Goal: Task Accomplishment & Management: Complete application form

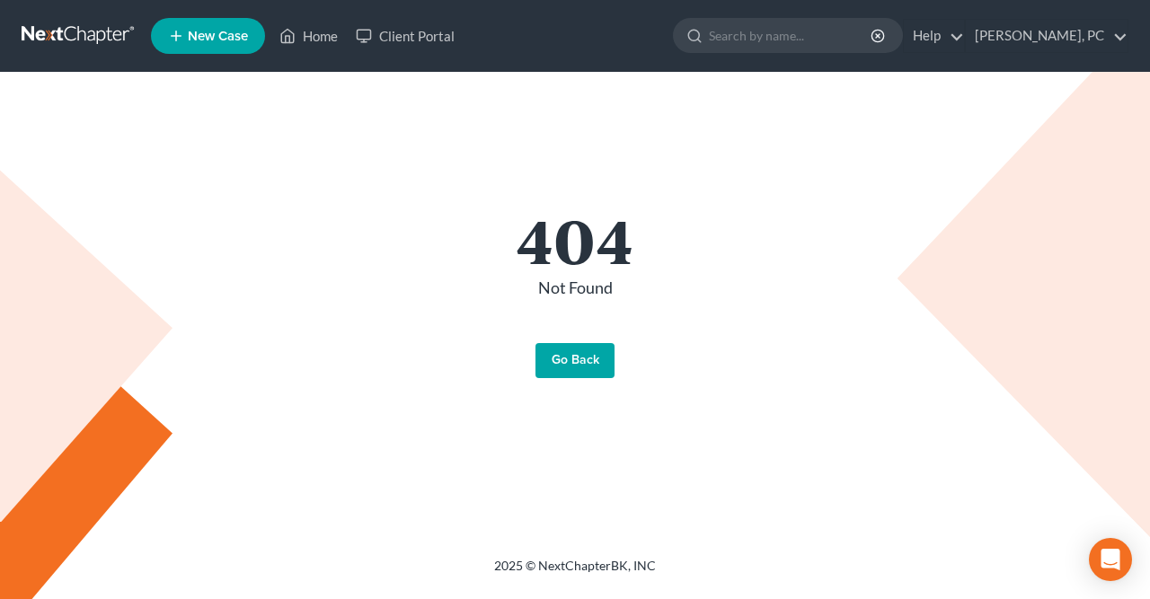
click at [563, 359] on link "Go Back" at bounding box center [575, 361] width 79 height 36
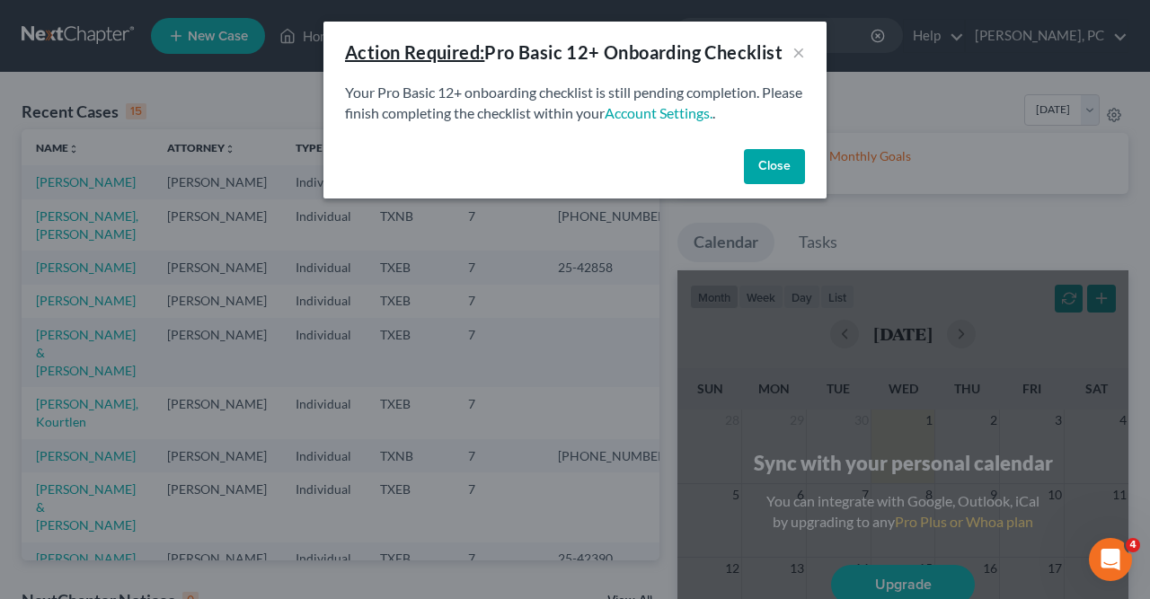
click at [761, 169] on button "Close" at bounding box center [774, 167] width 61 height 36
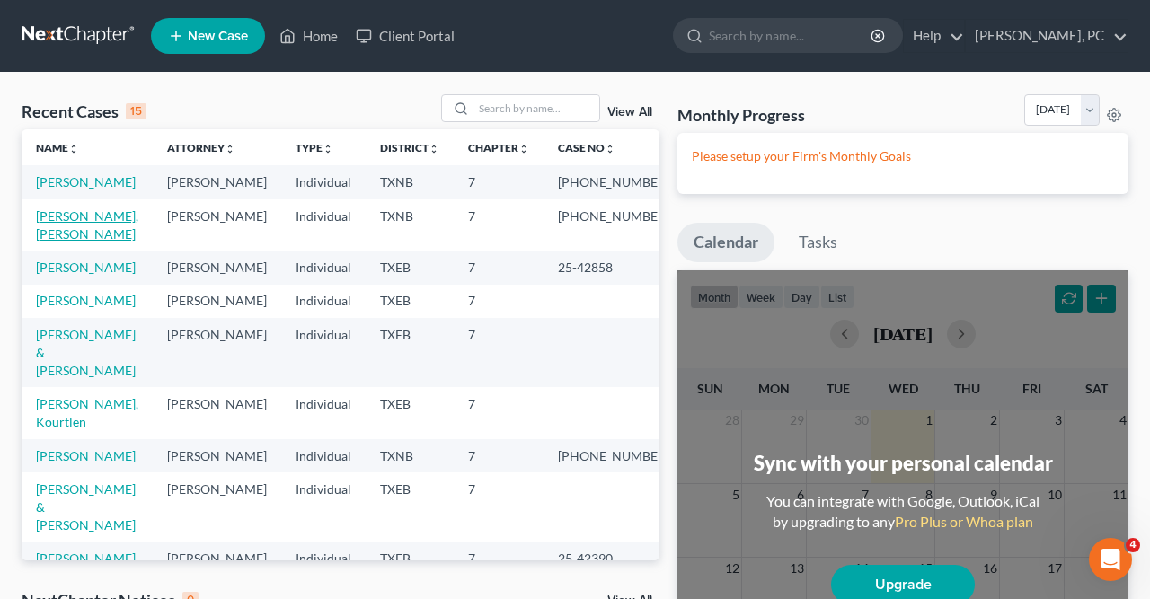
click at [109, 238] on link "[PERSON_NAME], [PERSON_NAME]" at bounding box center [87, 224] width 102 height 33
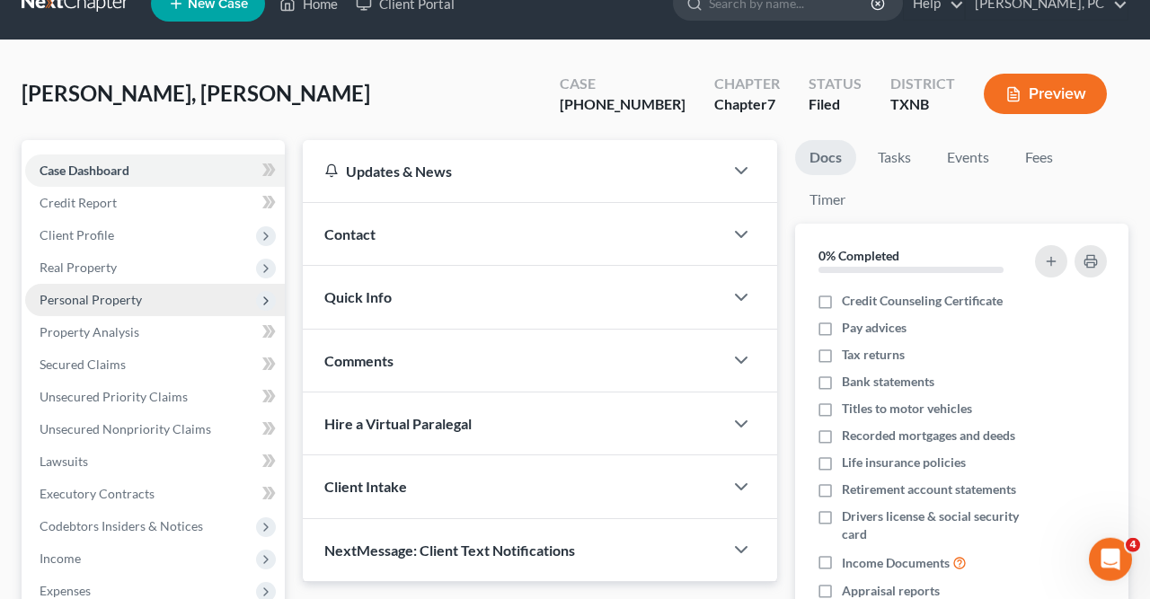
scroll to position [33, 0]
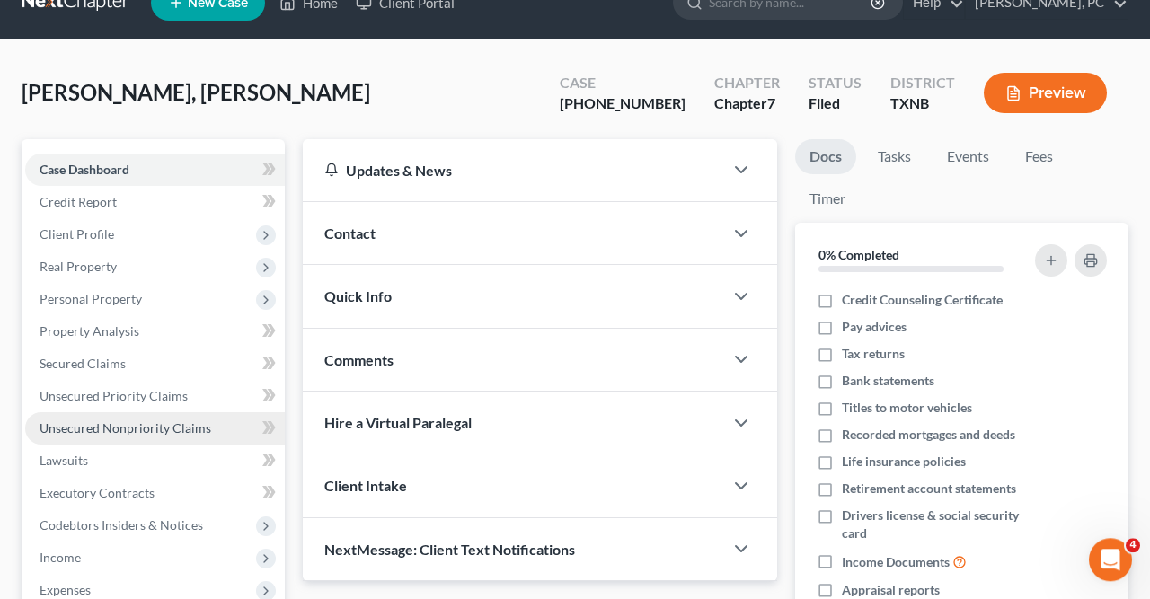
click at [107, 423] on span "Unsecured Nonpriority Claims" at bounding box center [126, 428] width 172 height 15
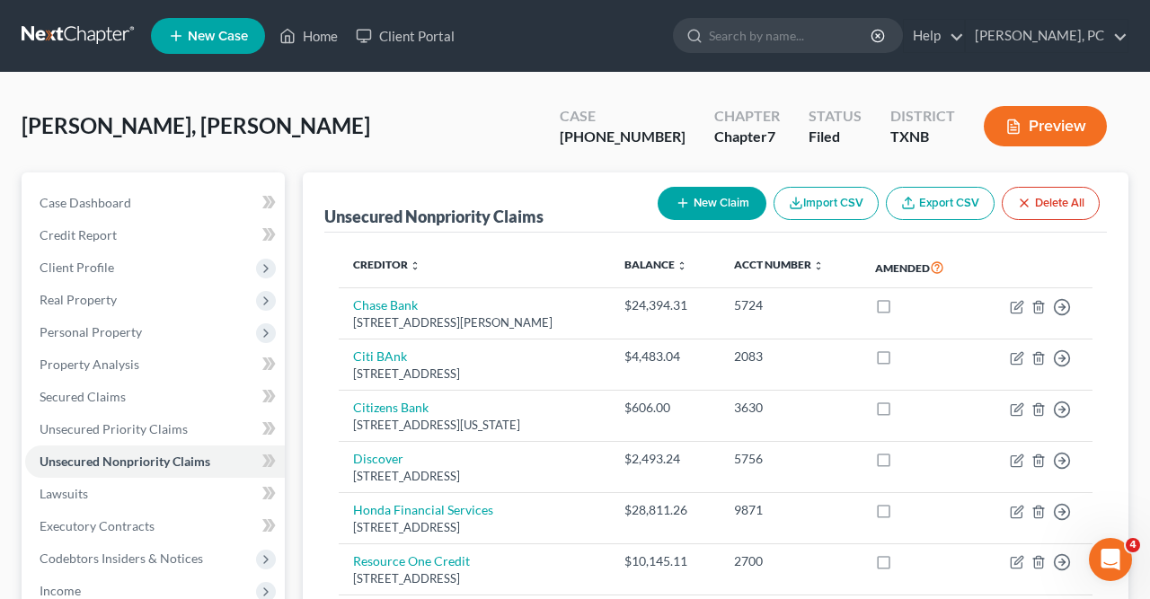
click at [706, 201] on button "New Claim" at bounding box center [712, 203] width 109 height 33
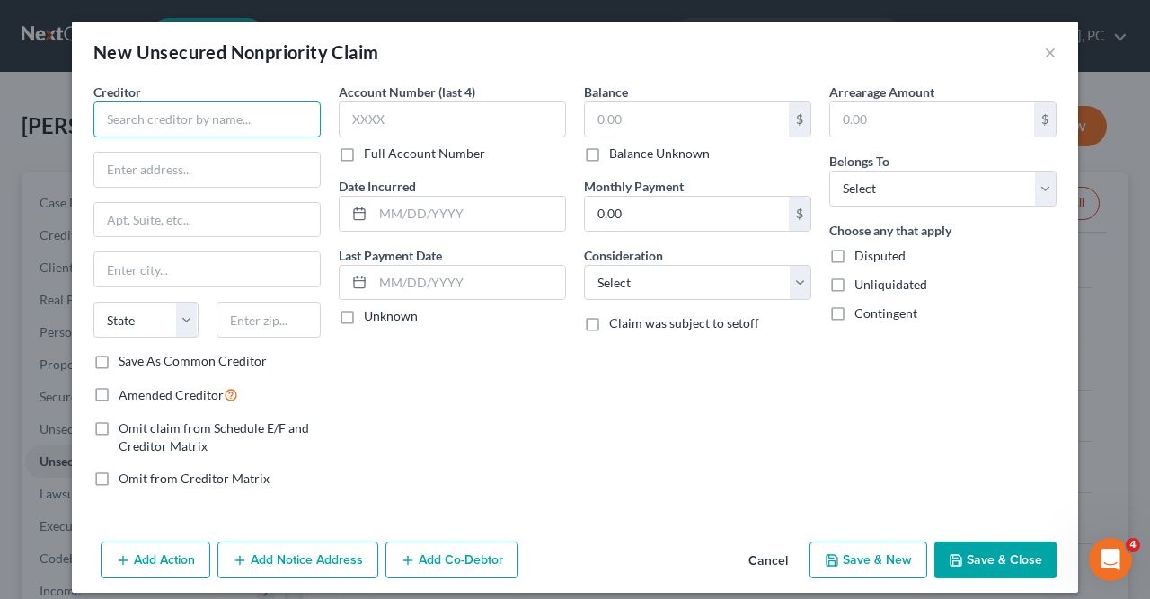
click at [111, 116] on input "text" at bounding box center [206, 120] width 227 height 36
type input "Nissan Finance"
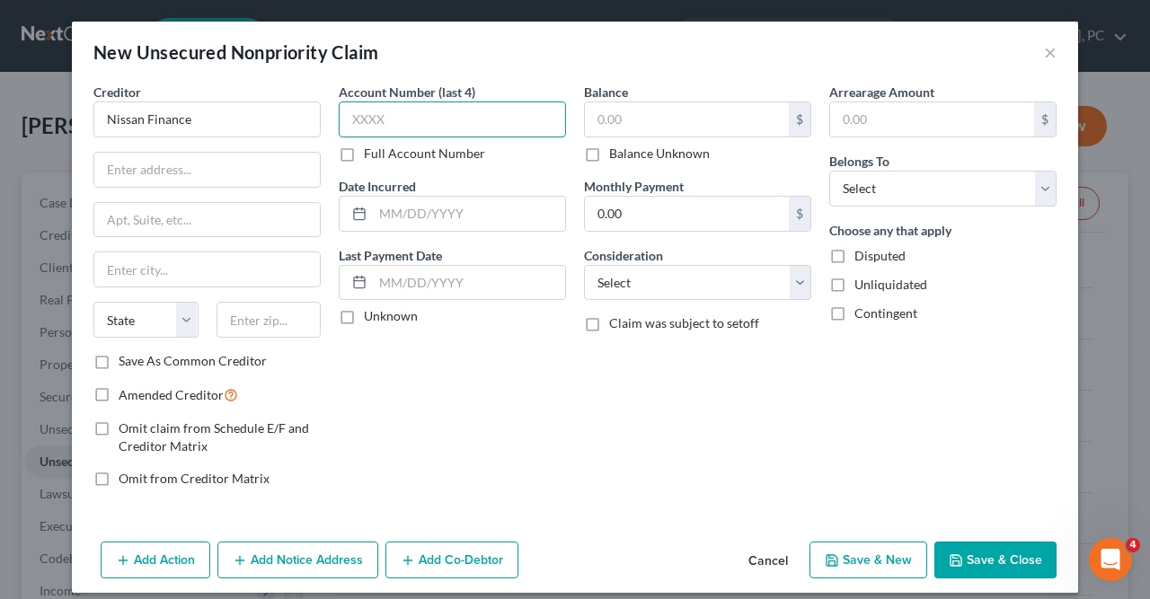
click at [355, 117] on input "text" at bounding box center [452, 120] width 227 height 36
type input "2603"
click at [382, 207] on input "text" at bounding box center [469, 214] width 192 height 34
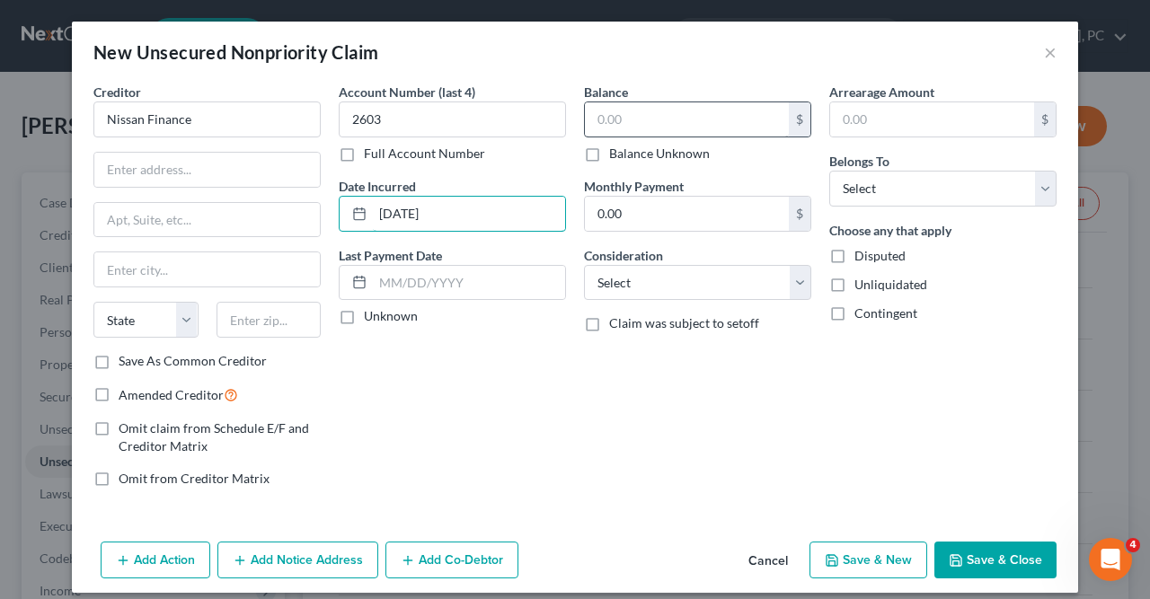
type input "[DATE]"
click at [598, 118] on input "text" at bounding box center [687, 119] width 204 height 34
type input "28,323"
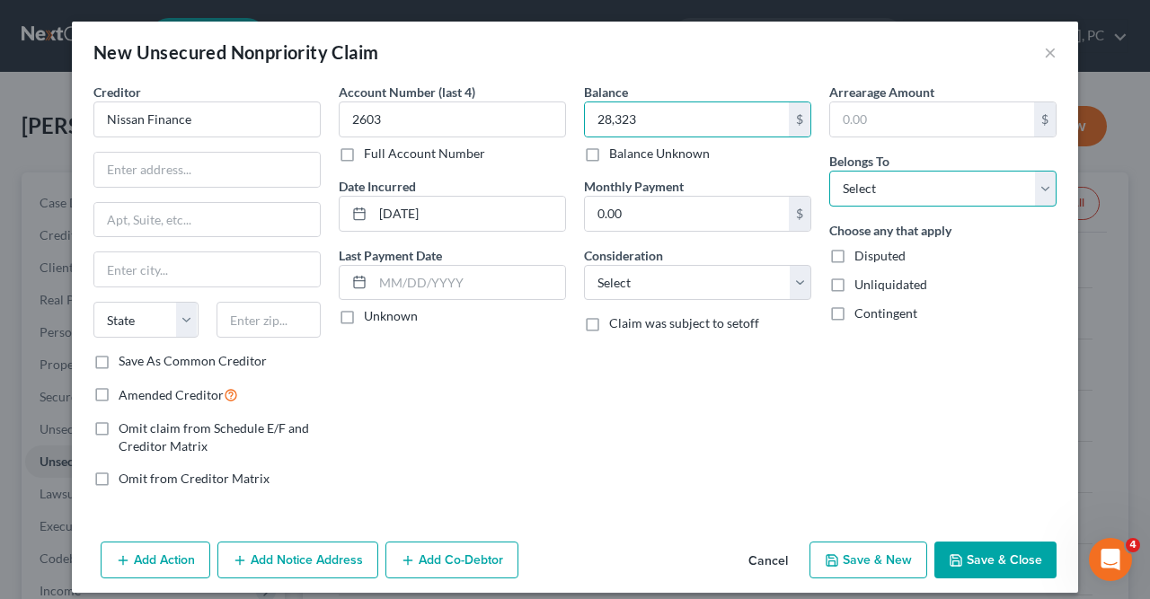
click at [829, 171] on select "Select Debtor 1 Only Debtor 2 Only Debtor 1 And Debtor 2 Only At Least One Of T…" at bounding box center [942, 189] width 227 height 36
select select "3"
click option "At Least One Of The Debtors And Another" at bounding box center [0, 0] width 0 height 0
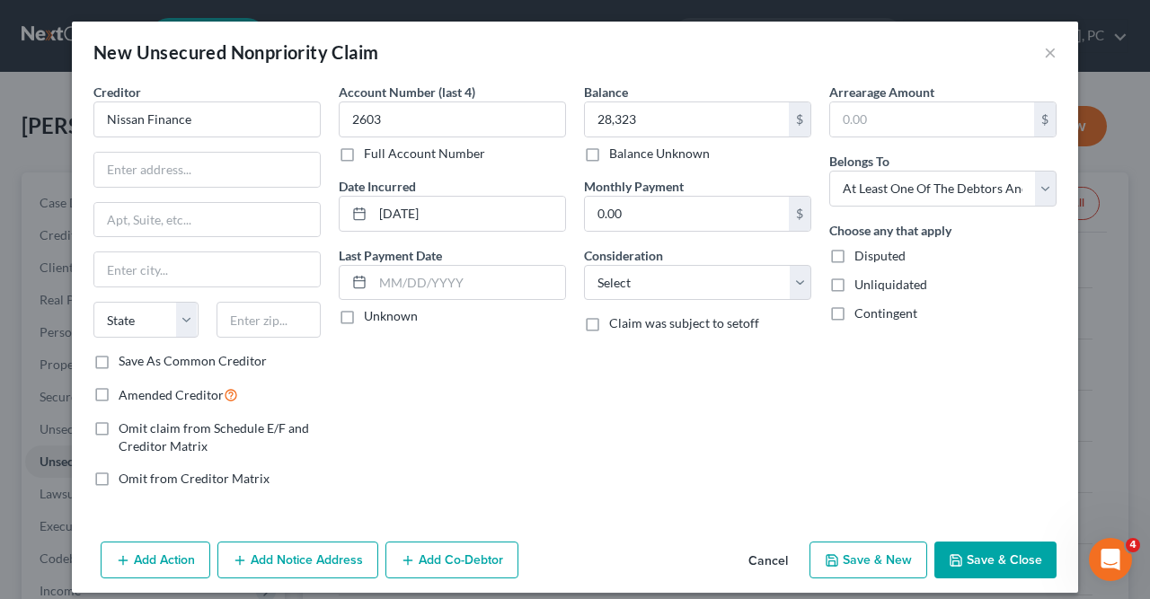
click at [988, 554] on button "Save & Close" at bounding box center [996, 561] width 122 height 38
